Goal: Task Accomplishment & Management: Complete application form

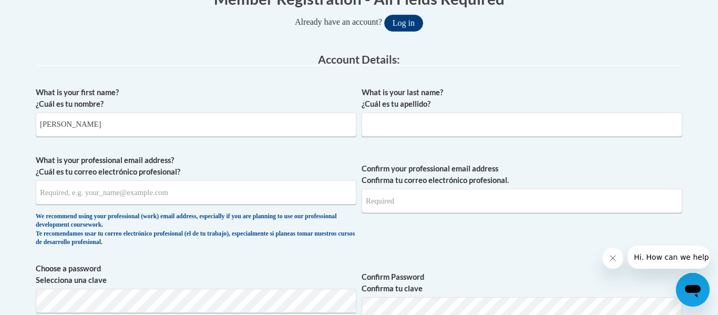
type input "[PERSON_NAME]"
click at [439, 120] on input "What is your last name? ¿Cuál es tu apellido?" at bounding box center [521, 124] width 320 height 24
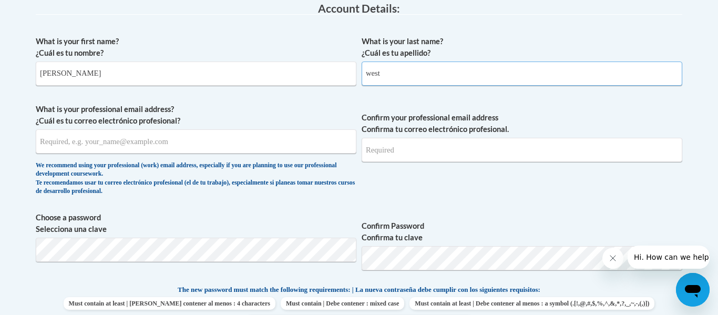
scroll to position [281, 0]
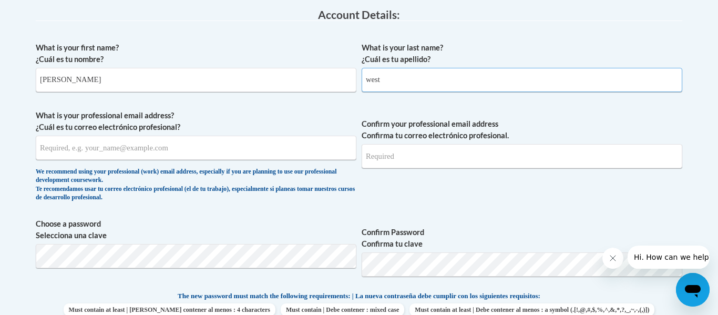
type input "west"
click at [284, 149] on input "What is your professional email address? ¿Cuál es tu correo electrónico profesi…" at bounding box center [196, 148] width 320 height 24
type input "[EMAIL_ADDRESS][DOMAIN_NAME]"
click at [420, 157] on input "Confirm your professional email address Confirma tu correo electrónico profesio…" at bounding box center [521, 156] width 320 height 24
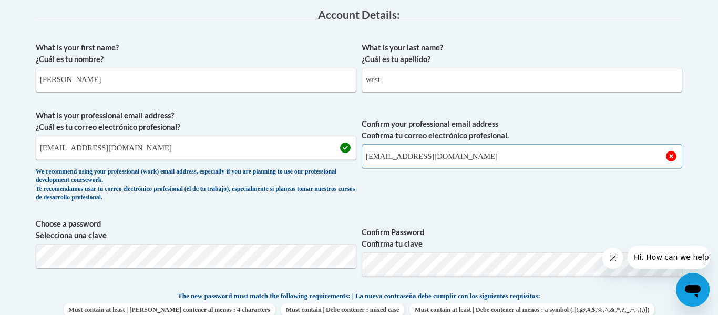
type input "[EMAIL_ADDRESS][DOMAIN_NAME]"
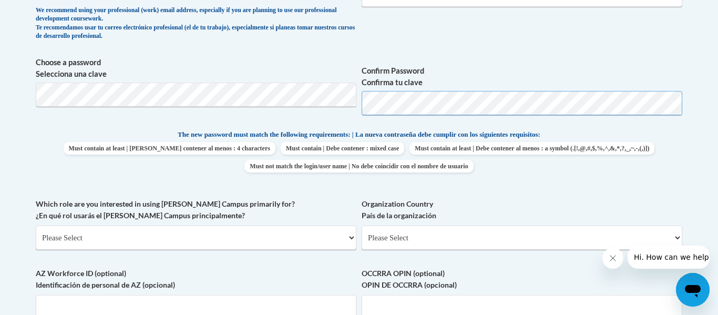
scroll to position [444, 0]
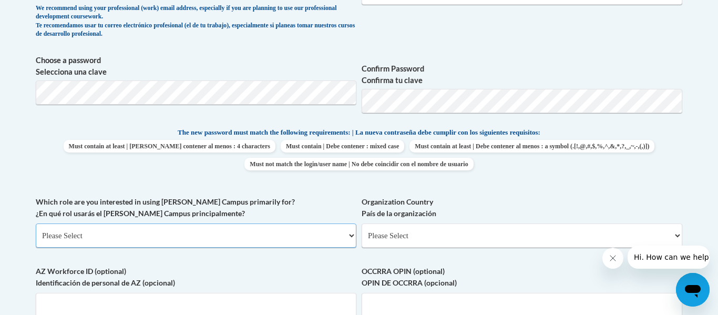
click at [213, 236] on select "Please Select College/University | Colegio/Universidad Community/Nonprofit Part…" at bounding box center [196, 235] width 320 height 24
click at [136, 261] on div "What is your first name? ¿Cuál es tu nombre? [PERSON_NAME] What is your last na…" at bounding box center [359, 112] width 646 height 479
click at [156, 240] on select "Please Select College/University | Colegio/Universidad Community/Nonprofit Part…" at bounding box center [196, 235] width 320 height 24
select select "5a18ea06-2b54-4451-96f2-d152daf9eac5"
click at [36, 223] on select "Please Select College/University | Colegio/Universidad Community/Nonprofit Part…" at bounding box center [196, 235] width 320 height 24
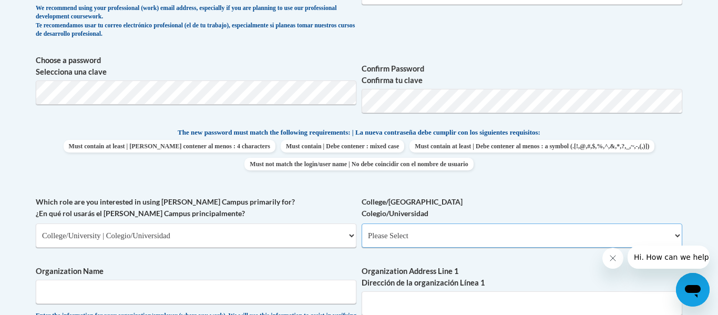
click at [402, 235] on select "Please Select College/University Staff | Empleado universitario College/Univers…" at bounding box center [521, 235] width 320 height 24
select select "99b32b07-cffc-426c-8bf6-0cd77760d84b"
click at [361, 223] on select "Please Select College/University Staff | Empleado universitario College/Univers…" at bounding box center [521, 235] width 320 height 24
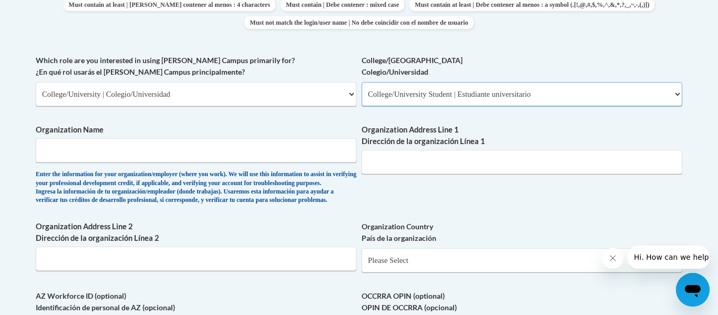
scroll to position [605, 0]
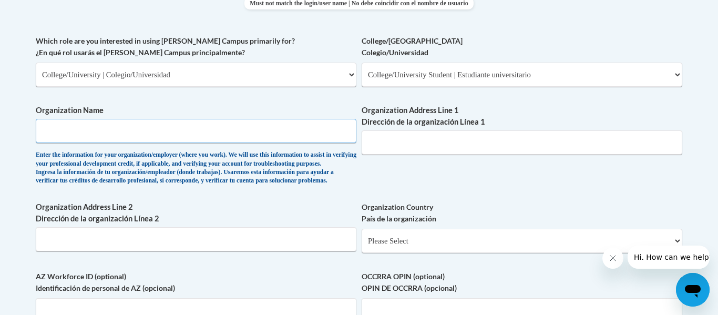
click at [256, 122] on input "Organization Name" at bounding box center [196, 131] width 320 height 24
type input "[GEOGRAPHIC_DATA]"
click at [423, 134] on input "Organization Address Line 1 Dirección de la organización Línea 1" at bounding box center [521, 142] width 320 height 24
click at [543, 253] on select "Please Select [GEOGRAPHIC_DATA] | [GEOGRAPHIC_DATA] Outside of [GEOGRAPHIC_DATA…" at bounding box center [521, 241] width 320 height 24
select select "ad49bcad-a171-4b2e-b99c-48b446064914"
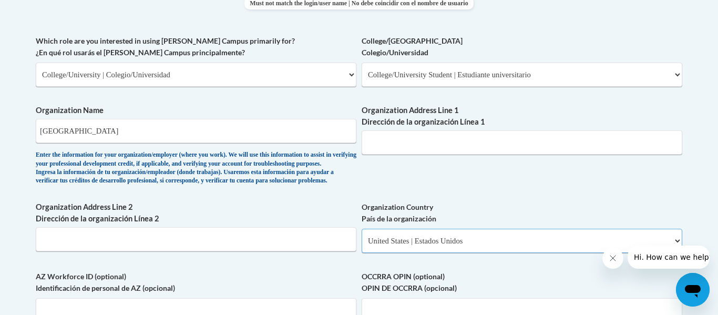
click at [361, 245] on select "Please Select [GEOGRAPHIC_DATA] | [GEOGRAPHIC_DATA] Outside of [GEOGRAPHIC_DATA…" at bounding box center [521, 241] width 320 height 24
select select
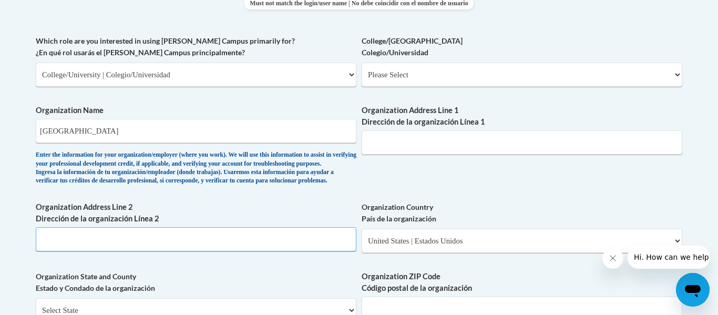
click at [248, 251] on input "Organization Address Line 2 Dirección de la organización Línea 2" at bounding box center [196, 239] width 320 height 24
click at [475, 146] on input "Organization Address Line 1 Dirección de la organización Línea 1" at bounding box center [521, 142] width 320 height 24
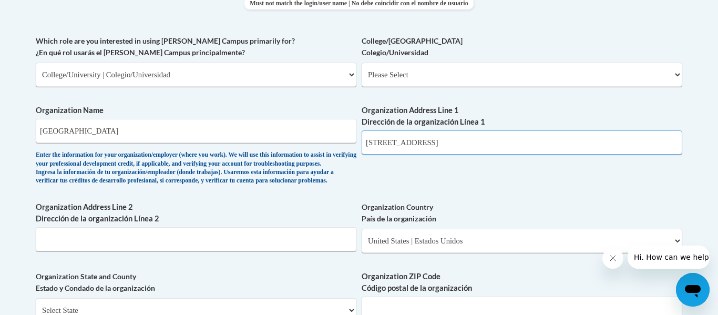
type input "[STREET_ADDRESS]"
click at [437, 203] on div "What is your first name? ¿Cuál es tu nombre? [PERSON_NAME] What is your last na…" at bounding box center [359, 94] width 646 height 762
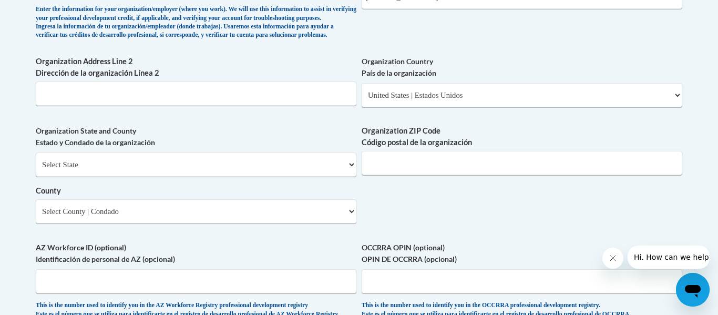
scroll to position [752, 0]
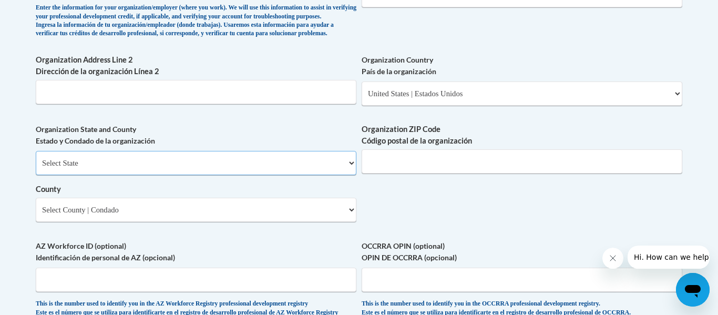
click at [274, 175] on select "Select State [US_STATE] [US_STATE] [US_STATE] [US_STATE] [US_STATE] [US_STATE] …" at bounding box center [196, 163] width 320 height 24
select select "[US_STATE]"
click at [36, 168] on select "Select State [US_STATE] [US_STATE] [US_STATE] [US_STATE] [US_STATE] [US_STATE] …" at bounding box center [196, 163] width 320 height 24
click at [412, 173] on input "Organization ZIP Code Código postal de la organización" at bounding box center [521, 161] width 320 height 24
type input "31030"
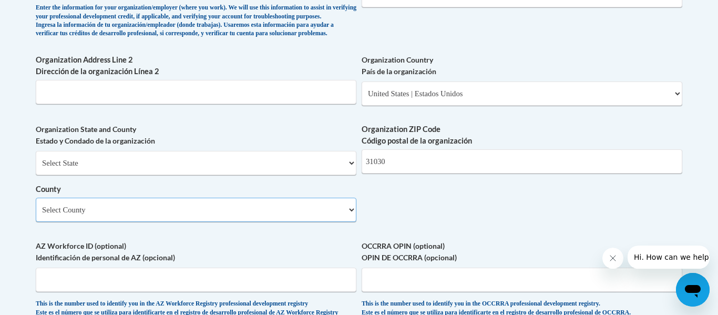
click at [190, 222] on select "Select County Appling [PERSON_NAME] [PERSON_NAME] [PERSON_NAME] [PERSON_NAME] B…" at bounding box center [196, 210] width 320 height 24
select select "Peach"
click at [36, 215] on select "Select County Appling [PERSON_NAME] [PERSON_NAME] [PERSON_NAME] [PERSON_NAME] B…" at bounding box center [196, 210] width 320 height 24
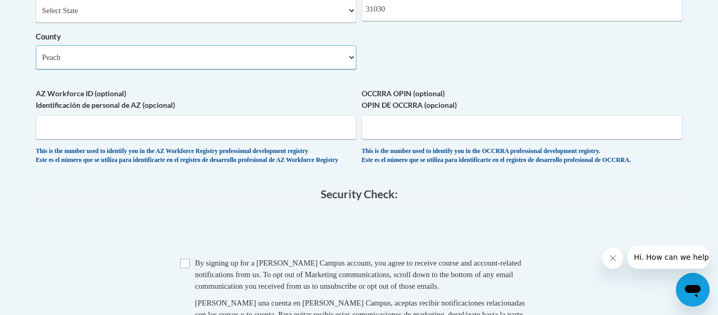
scroll to position [907, 0]
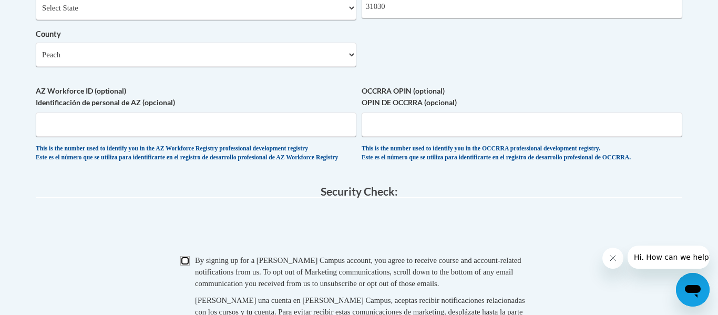
click at [187, 265] on input "Checkbox" at bounding box center [184, 260] width 9 height 9
checkbox input "true"
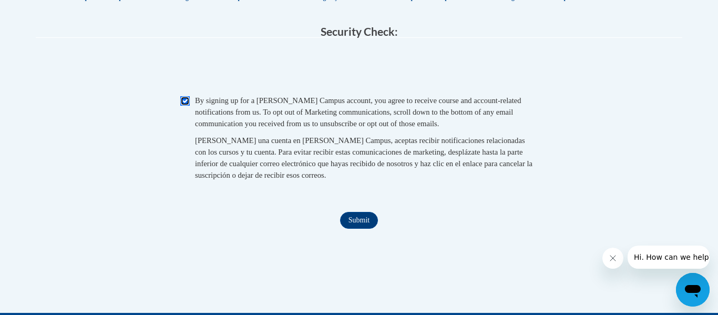
scroll to position [1098, 0]
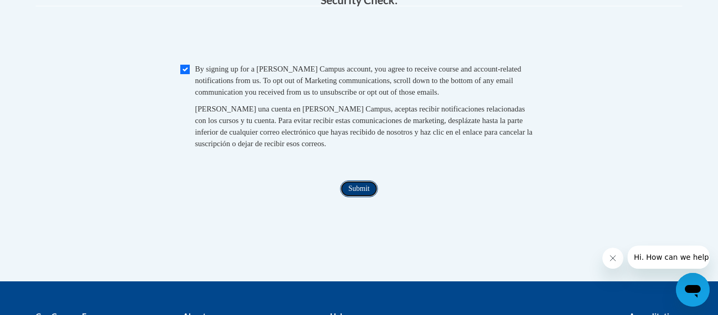
click at [364, 197] on input "Submit" at bounding box center [359, 188] width 38 height 17
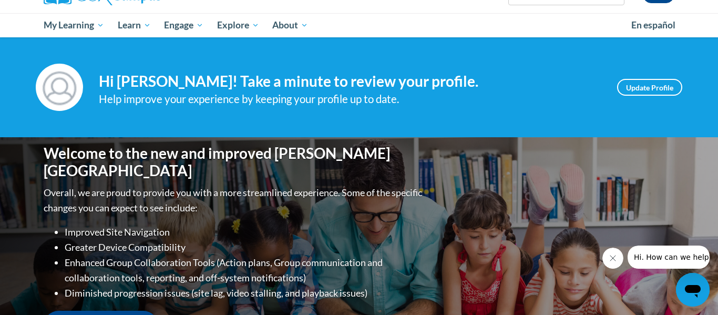
scroll to position [97, 0]
